Goal: Information Seeking & Learning: Compare options

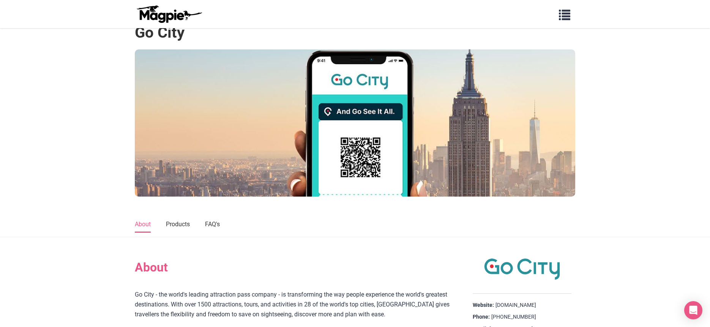
scroll to position [61, 0]
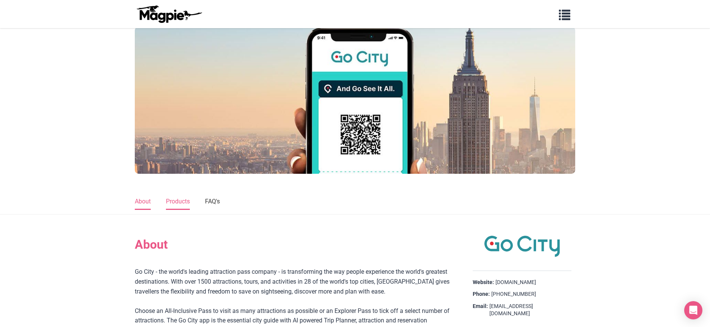
click at [178, 202] on link "Products" at bounding box center [178, 202] width 24 height 16
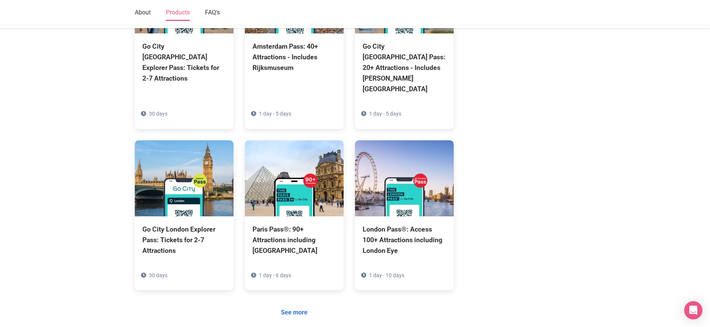
scroll to position [521, 0]
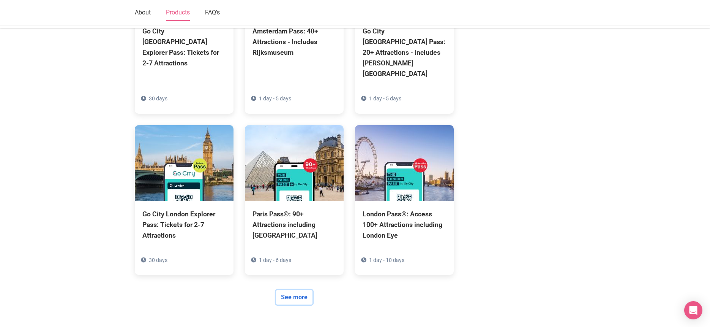
click at [300, 290] on link "See more" at bounding box center [294, 297] width 36 height 14
click at [298, 290] on link "See more" at bounding box center [294, 297] width 36 height 14
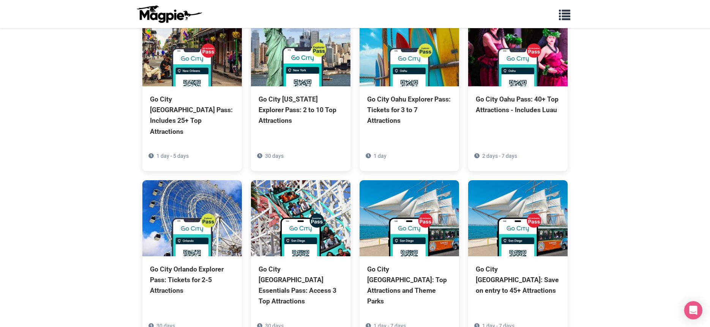
scroll to position [1944, 0]
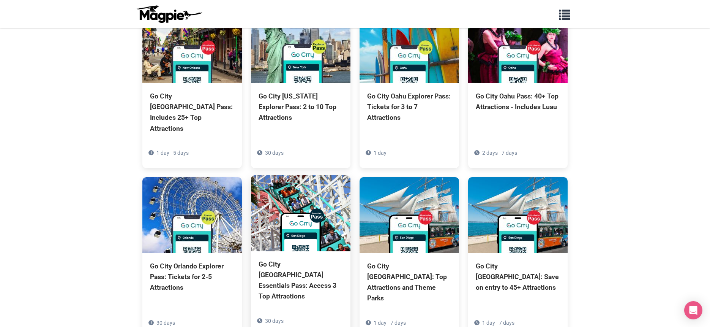
click at [287, 259] on div "Go City [GEOGRAPHIC_DATA] Essentials Pass: Access 3 Top Attractions" at bounding box center [301, 280] width 84 height 43
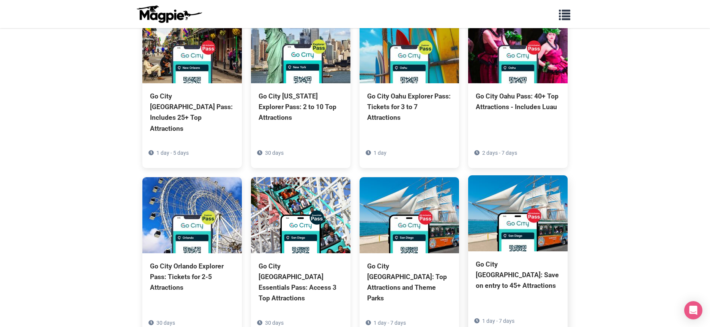
click at [495, 259] on div "Go City [GEOGRAPHIC_DATA]: Save on entry to 45+ Attractions" at bounding box center [518, 275] width 84 height 32
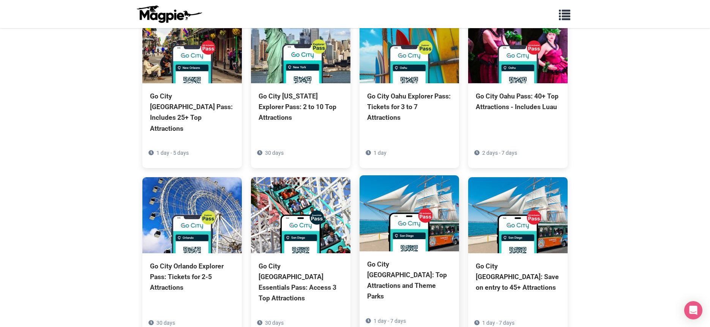
click at [384, 259] on div "Go City [GEOGRAPHIC_DATA]: Top Attractions and Theme Parks" at bounding box center [409, 280] width 84 height 43
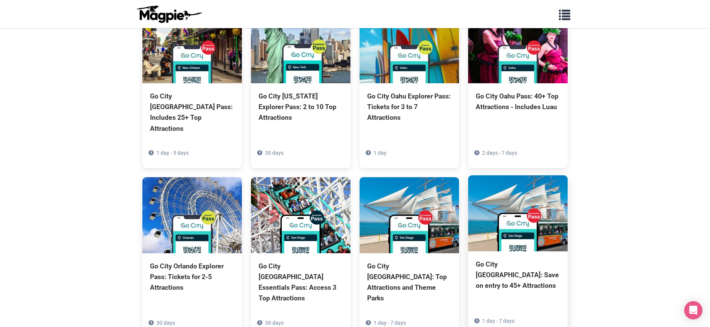
click at [507, 259] on div "Go City [GEOGRAPHIC_DATA]: Save on entry to 45+ Attractions" at bounding box center [518, 275] width 84 height 32
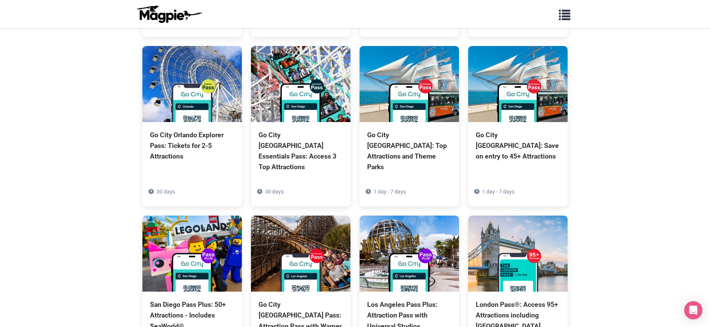
scroll to position [2081, 0]
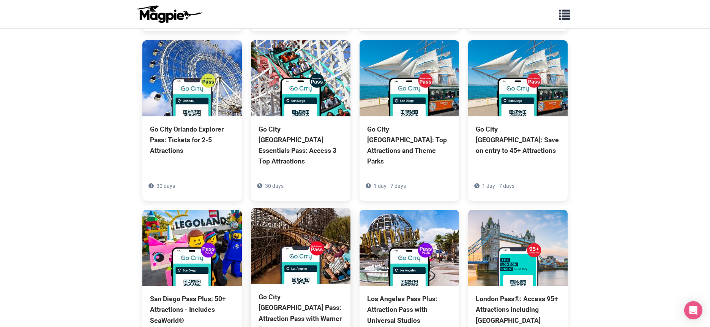
click at [309, 291] on div "Go City [GEOGRAPHIC_DATA] Pass: Attraction Pass with Warner Bros." at bounding box center [301, 312] width 84 height 43
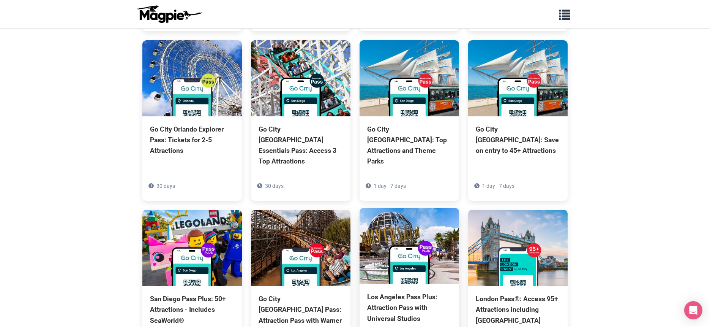
click at [387, 291] on div "Los Angeles Pass Plus: Attraction Pass with Universal Studios" at bounding box center [409, 307] width 84 height 32
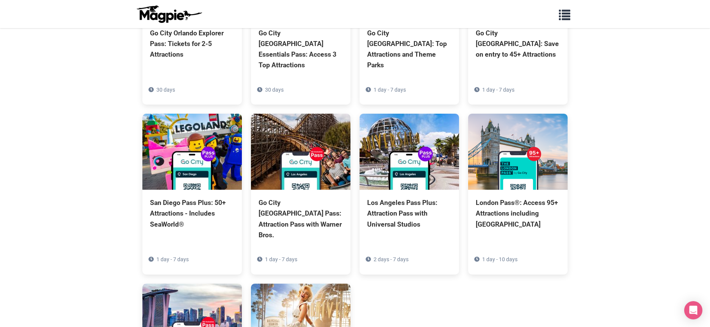
scroll to position [2187, 0]
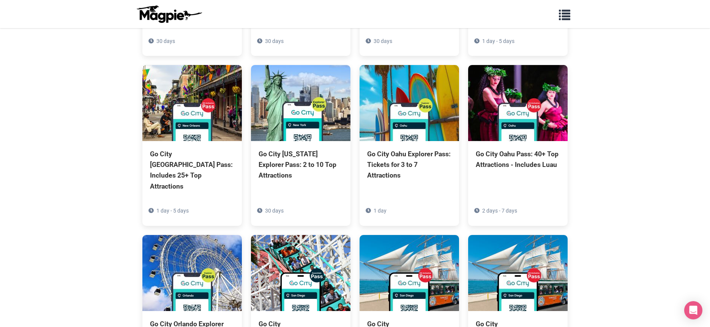
scroll to position [1883, 0]
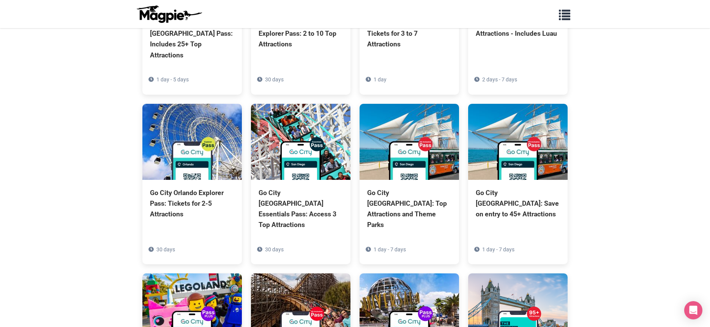
scroll to position [2020, 0]
